Goal: Task Accomplishment & Management: Manage account settings

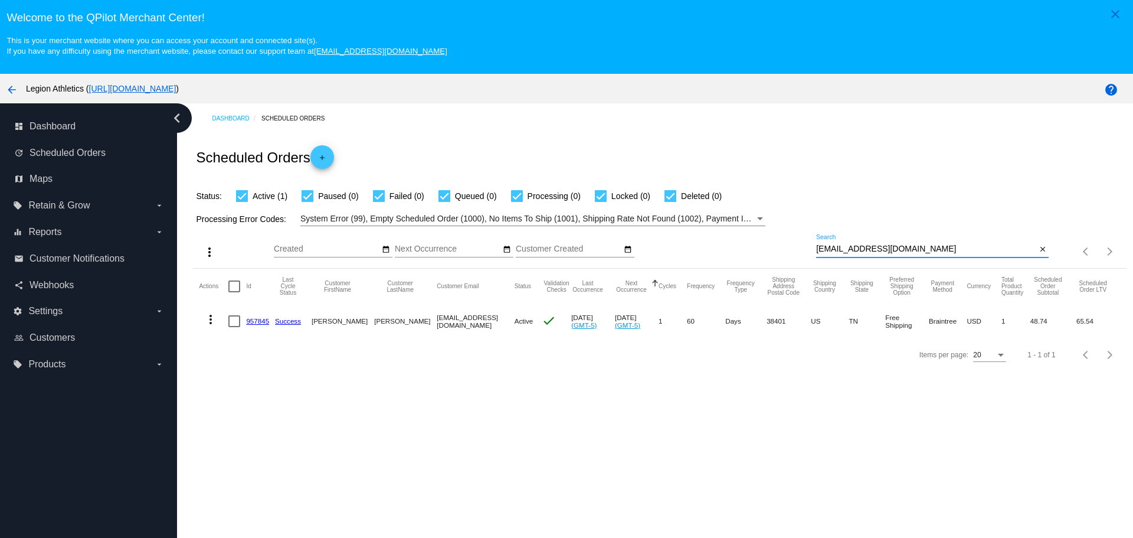
click at [816, 248] on input "[EMAIL_ADDRESS][DOMAIN_NAME]" at bounding box center [926, 248] width 220 height 9
drag, startPoint x: 812, startPoint y: 248, endPoint x: 898, endPoint y: 248, distance: 86.2
click at [898, 248] on input "[EMAIL_ADDRESS][DOMAIN_NAME]" at bounding box center [926, 248] width 220 height 9
paste input "dgamble131"
type input "[EMAIL_ADDRESS][DOMAIN_NAME]"
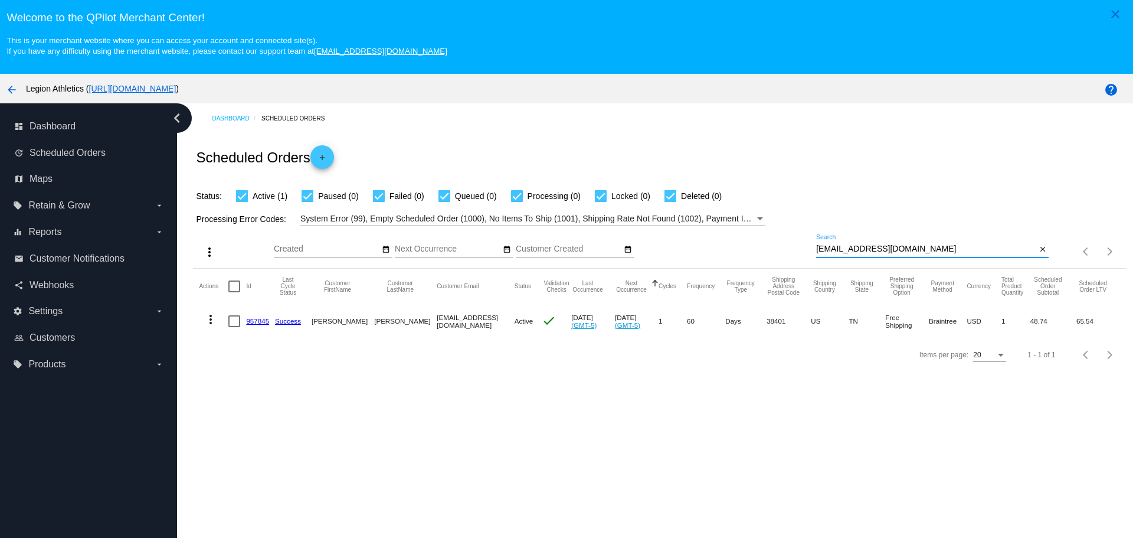
click at [790, 183] on div "Status: Active (1) Paused (0) Failed (0) Queued (0) Processing (0) Locked (0) D…" at bounding box center [659, 192] width 933 height 22
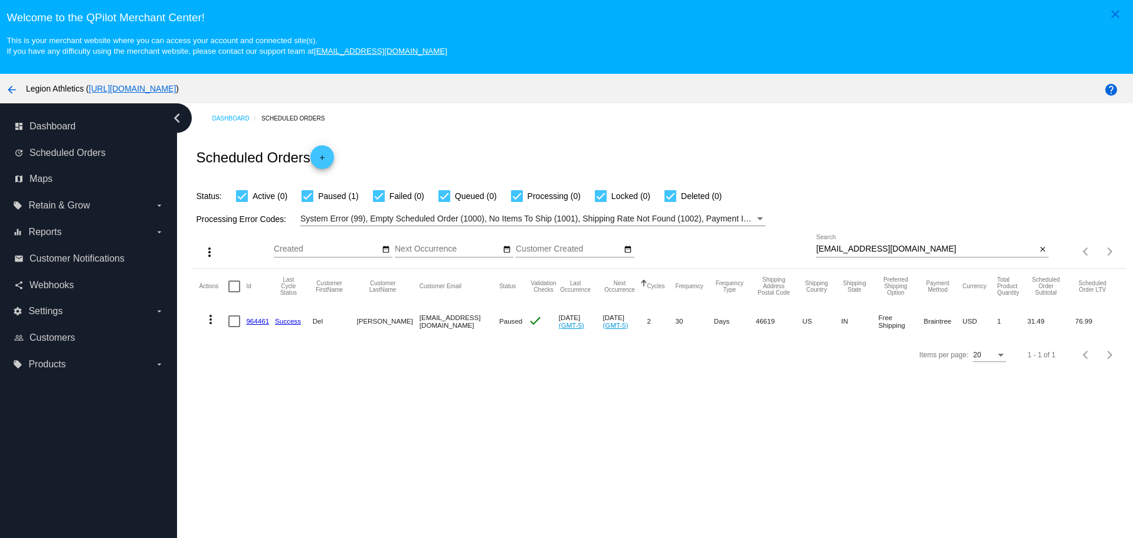
click at [262, 323] on link "964461" at bounding box center [257, 321] width 23 height 8
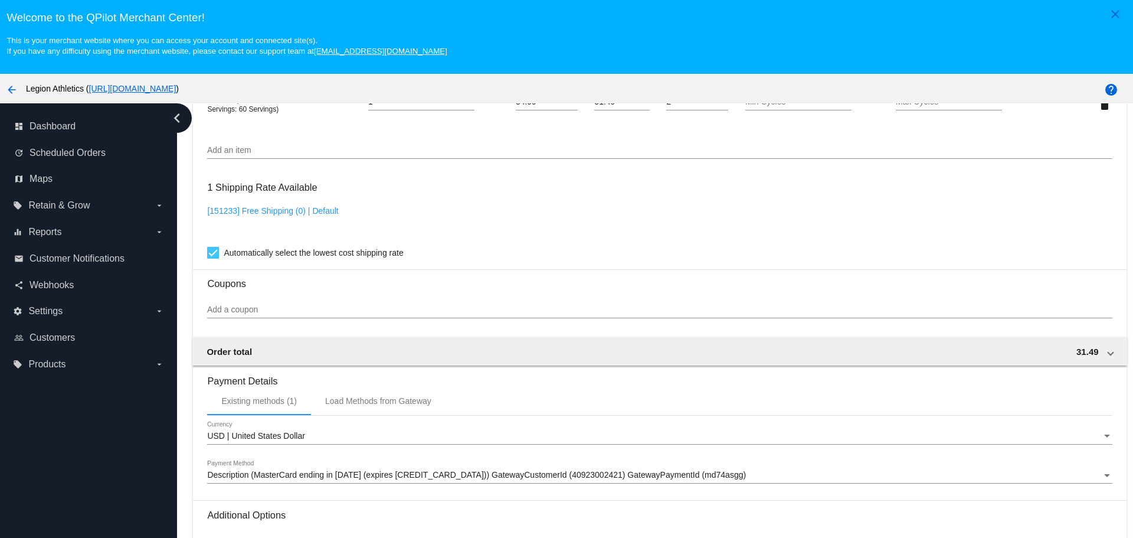
scroll to position [864, 0]
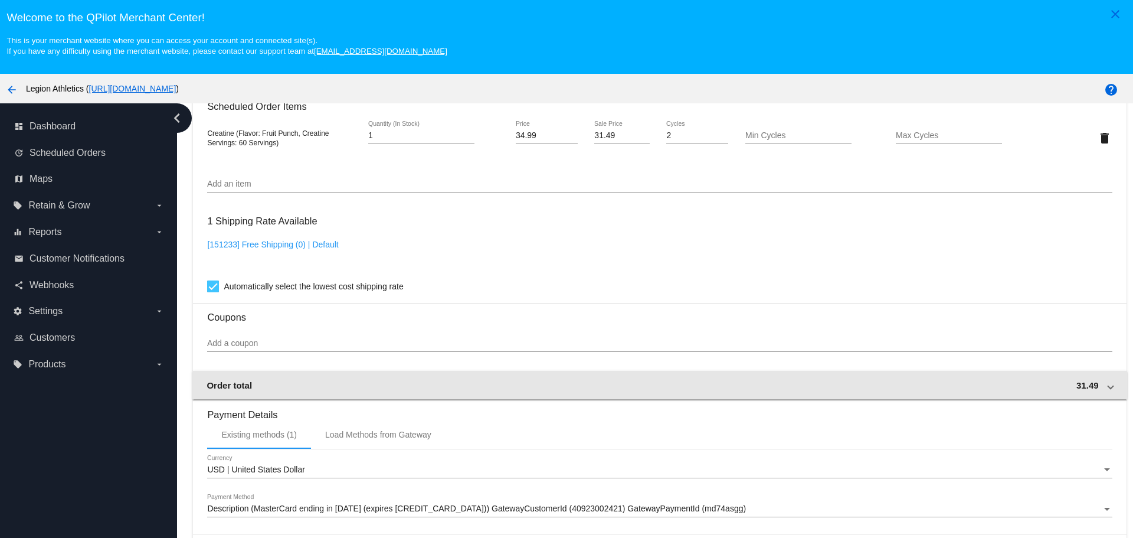
click at [270, 382] on div "Order total 31.49" at bounding box center [657, 385] width 901 height 10
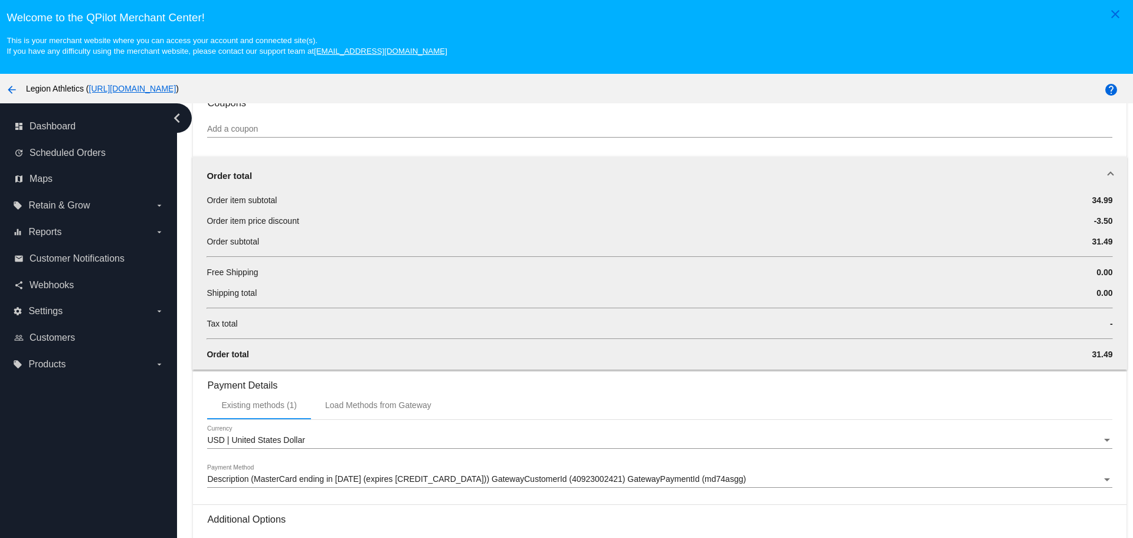
scroll to position [1049, 0]
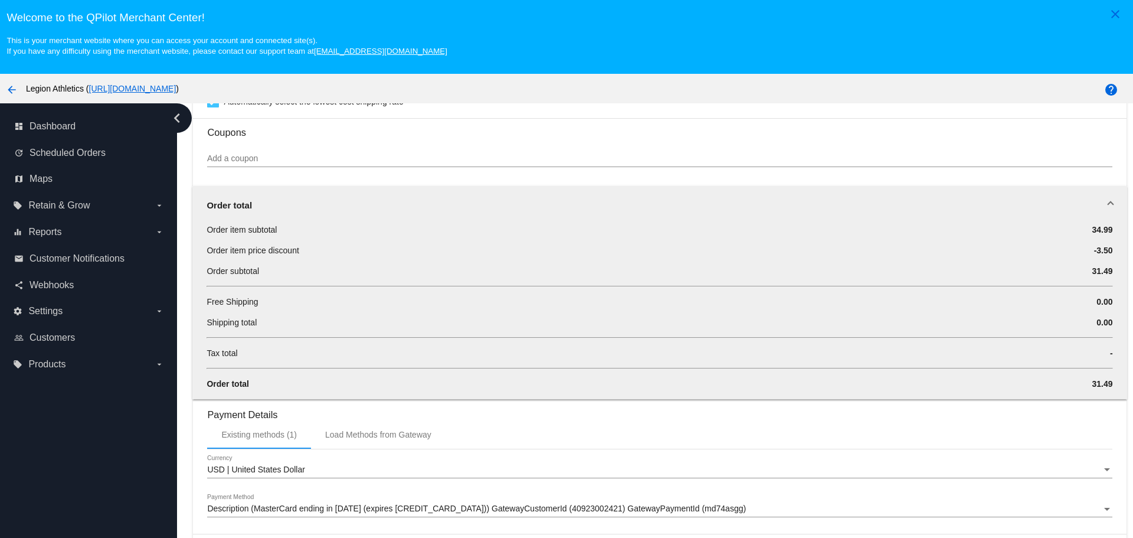
click at [615, 200] on div "Order total" at bounding box center [657, 205] width 901 height 10
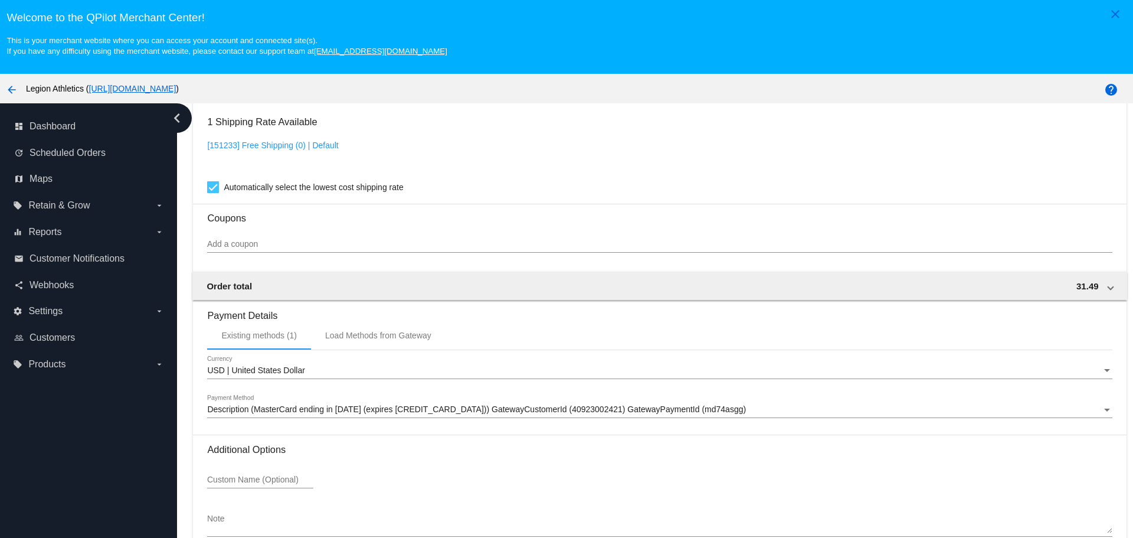
scroll to position [982, 0]
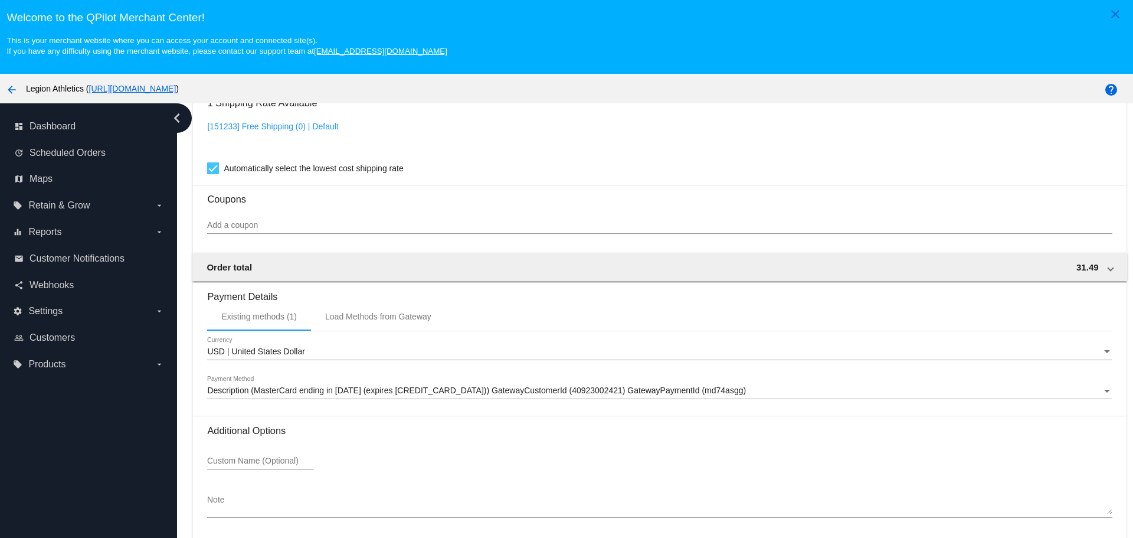
click at [253, 224] on input "Add a coupon" at bounding box center [659, 225] width 905 height 9
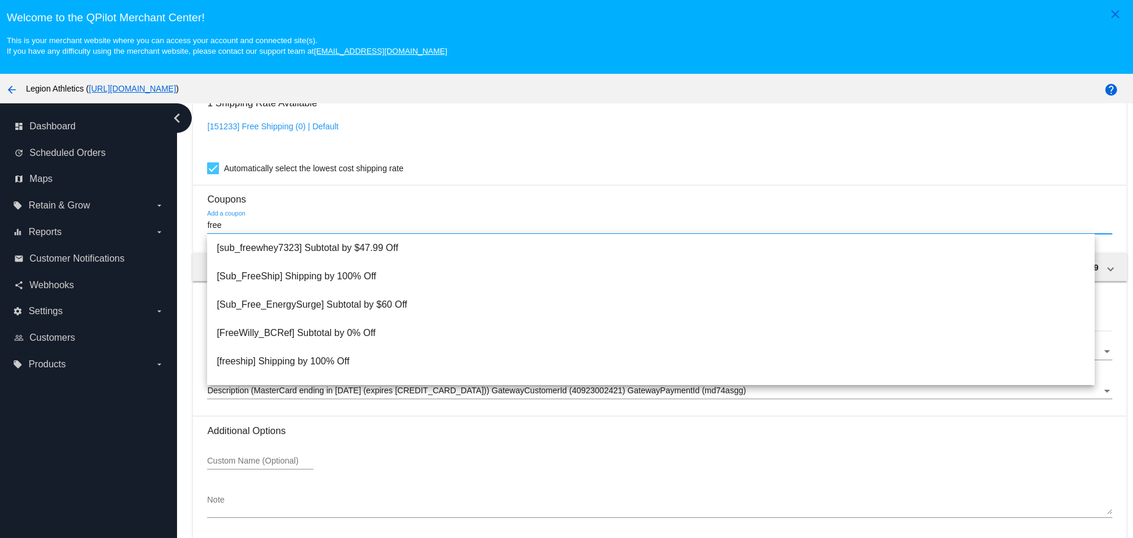
click at [253, 224] on input "free" at bounding box center [659, 225] width 905 height 9
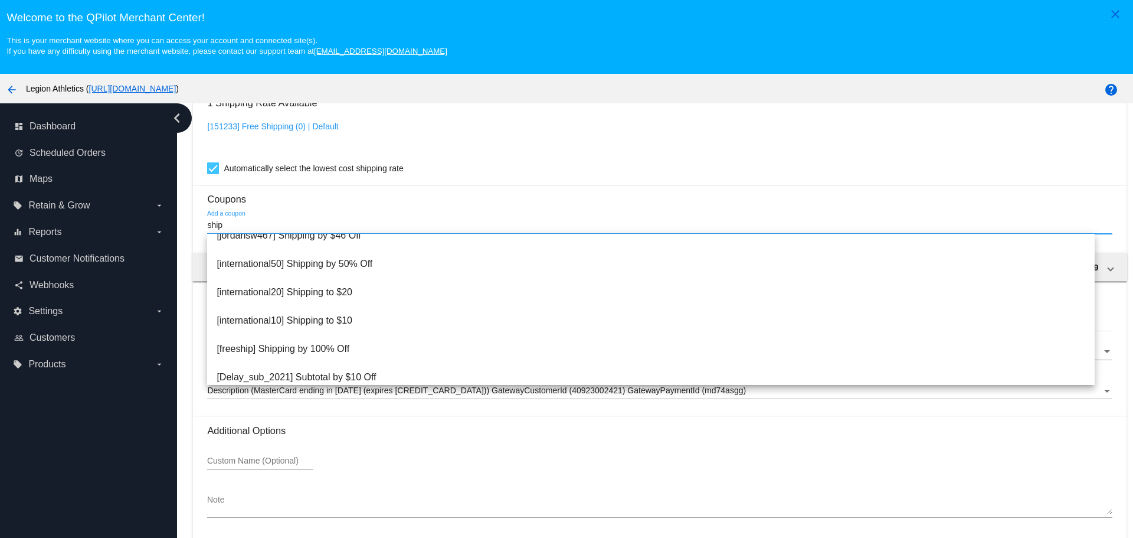
scroll to position [413, 0]
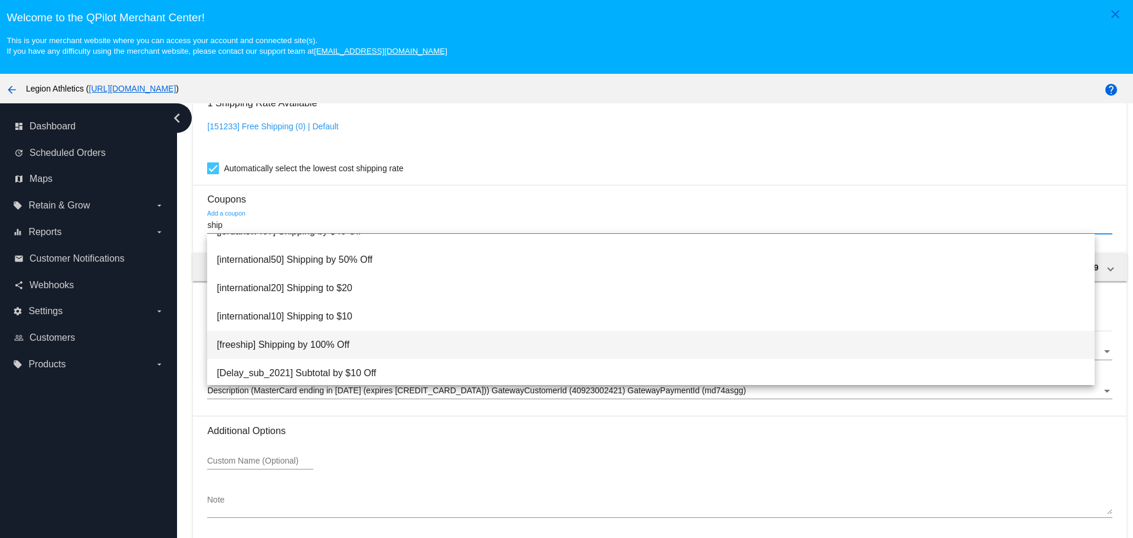
type input "ship"
click at [302, 345] on span "[freeship] Shipping by 100% Off" at bounding box center [651, 345] width 868 height 28
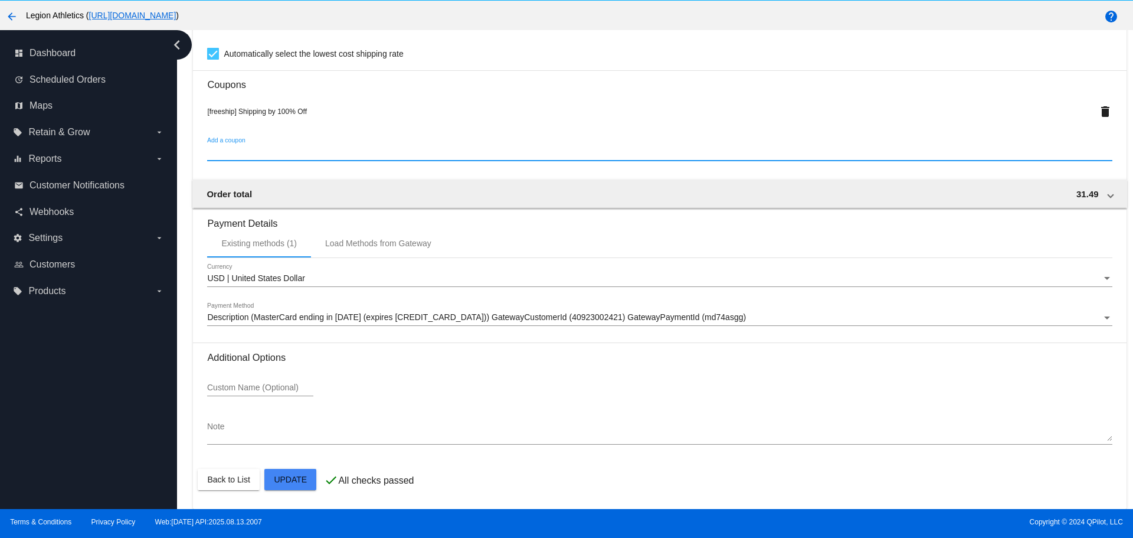
scroll to position [74, 0]
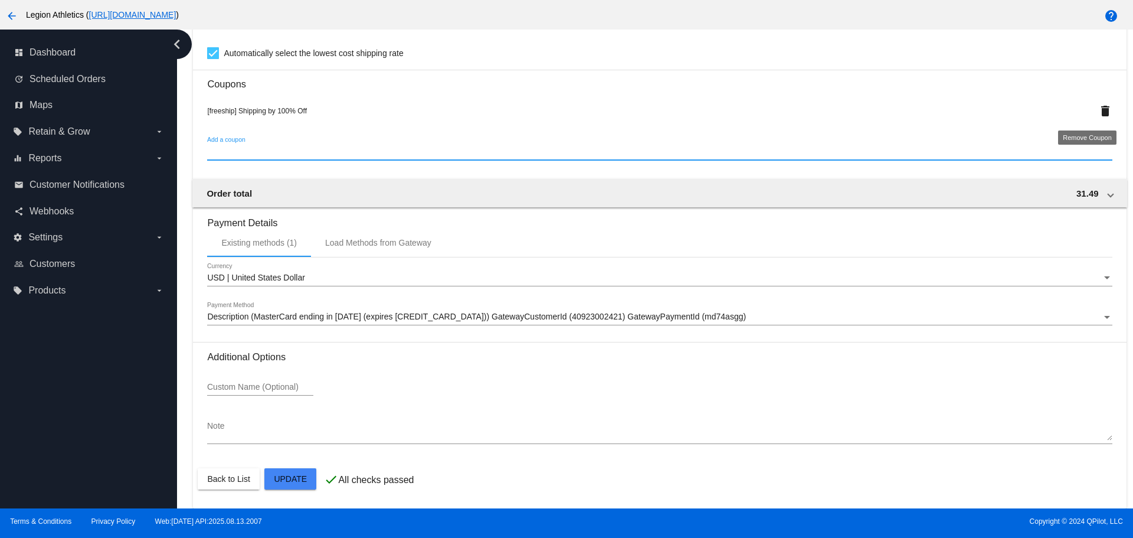
click at [1098, 112] on mat-icon "delete" at bounding box center [1105, 111] width 14 height 14
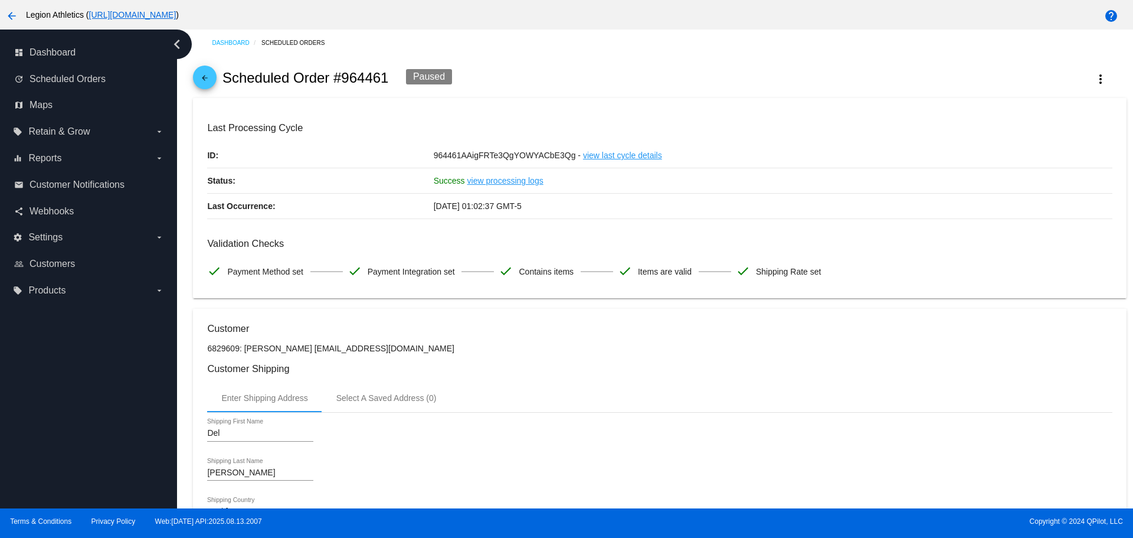
scroll to position [0, 0]
drag, startPoint x: 291, startPoint y: 347, endPoint x: 381, endPoint y: 349, distance: 89.7
click at [381, 349] on p "6829609: [PERSON_NAME] [EMAIL_ADDRESS][DOMAIN_NAME]" at bounding box center [659, 349] width 905 height 9
copy p "[EMAIL_ADDRESS][DOMAIN_NAME]"
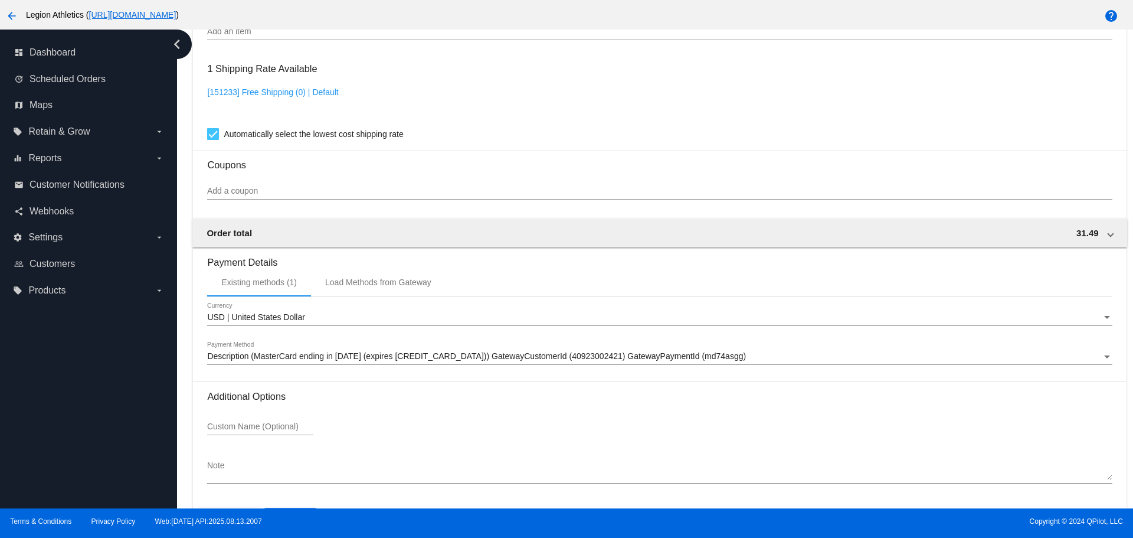
scroll to position [982, 0]
